Goal: Check status: Check status

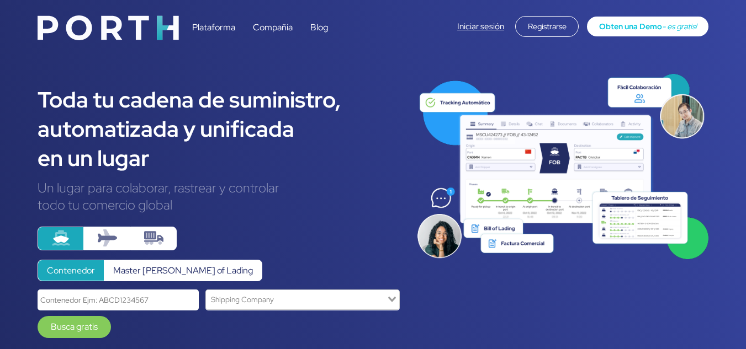
click at [466, 25] on link "Iniciar sesión" at bounding box center [480, 26] width 47 height 11
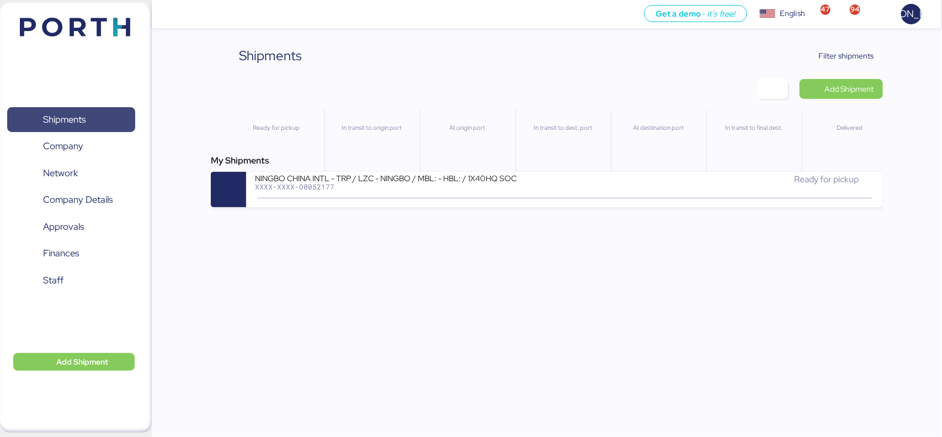
click at [76, 119] on span "Shipments" at bounding box center [64, 119] width 42 height 16
click at [290, 149] on div "Ready for pickup" at bounding box center [275, 149] width 95 height 79
click at [850, 54] on span "Filter shipments" at bounding box center [846, 55] width 55 height 13
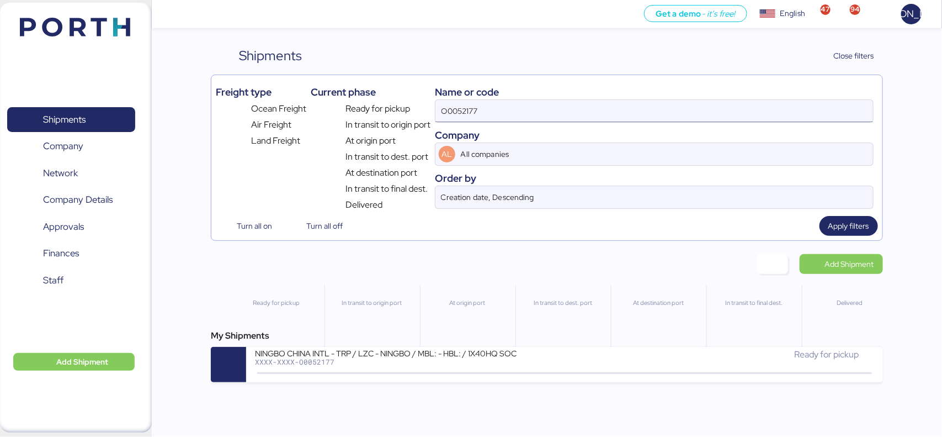
click at [498, 106] on input "O0052177" at bounding box center [653, 111] width 437 height 22
paste input "214"
type input "O0052214"
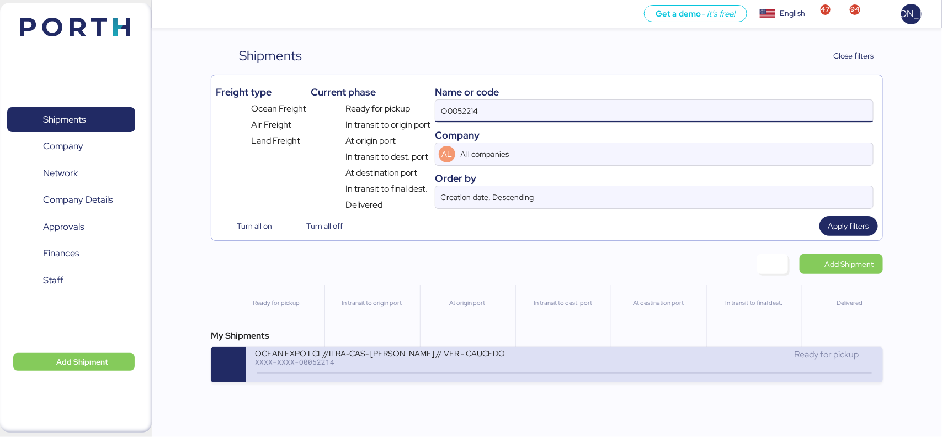
click at [387, 354] on div "OCEAN EXPO LCL//ITRA-CAS- [PERSON_NAME] // VER - CAUCEDO" at bounding box center [387, 352] width 265 height 9
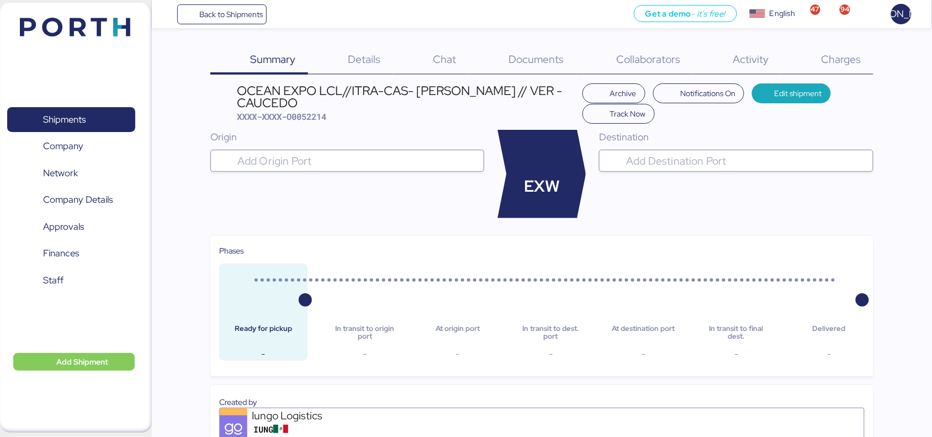
scroll to position [1, 0]
click at [357, 54] on span "Details" at bounding box center [364, 58] width 33 height 14
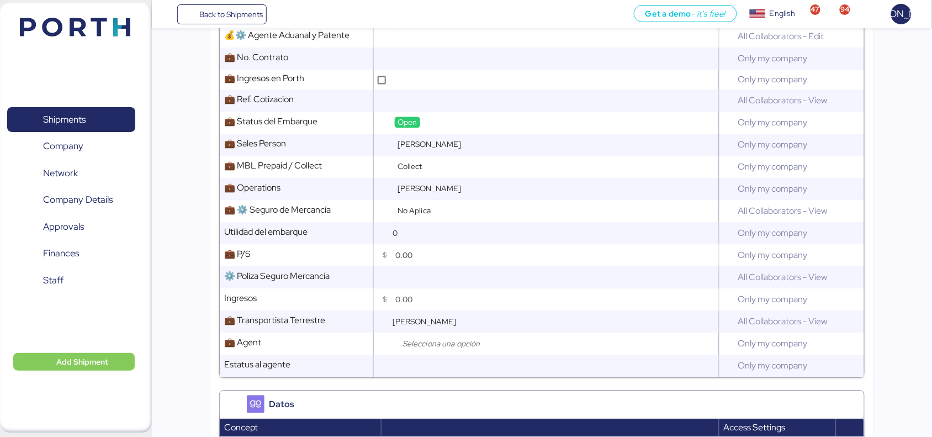
scroll to position [667, 0]
